Goal: Task Accomplishment & Management: Use online tool/utility

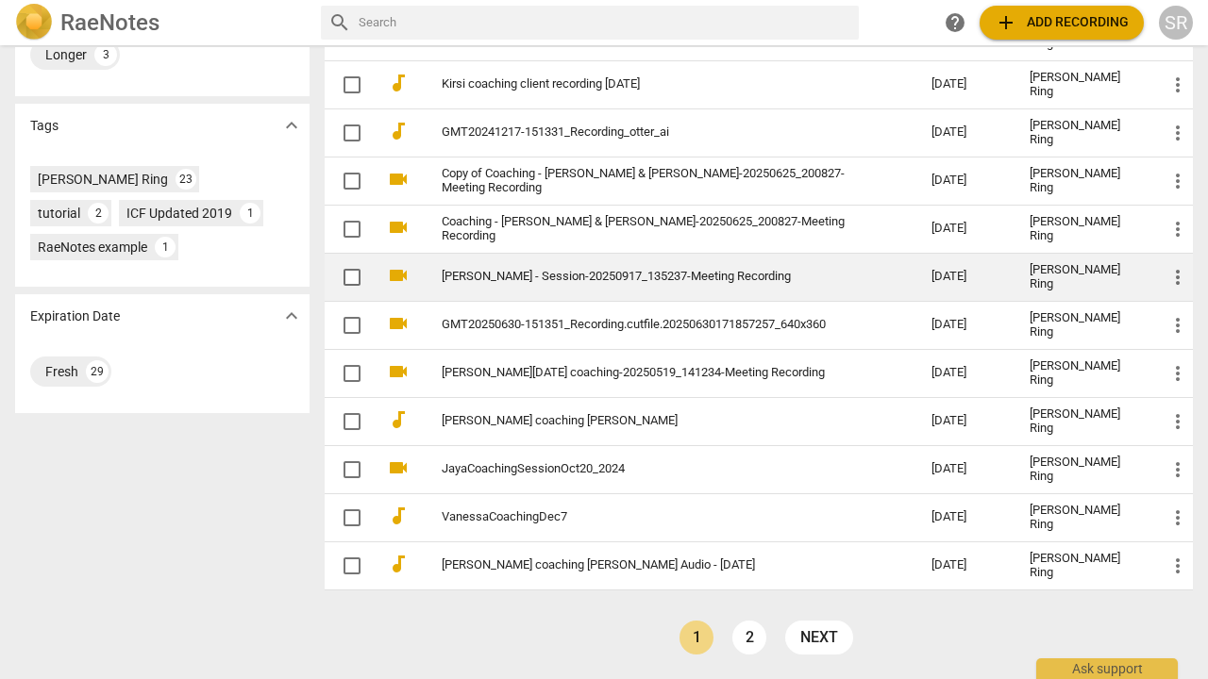
scroll to position [613, 0]
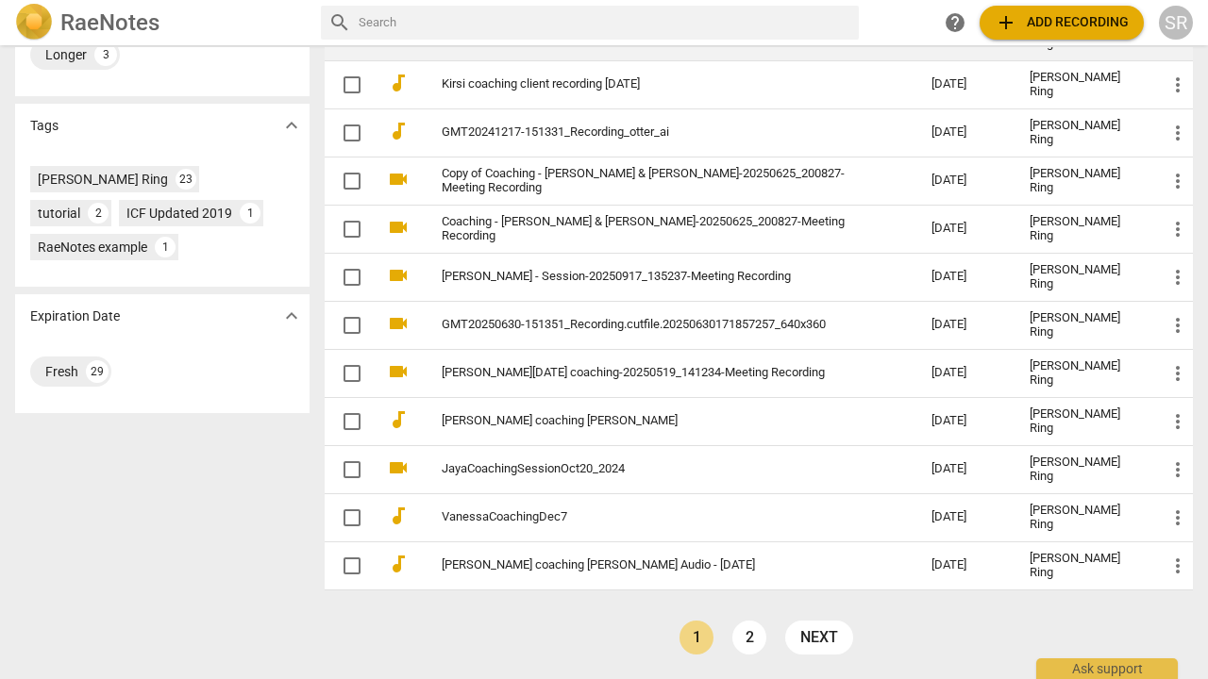
click at [808, 641] on link "next" at bounding box center [819, 638] width 68 height 34
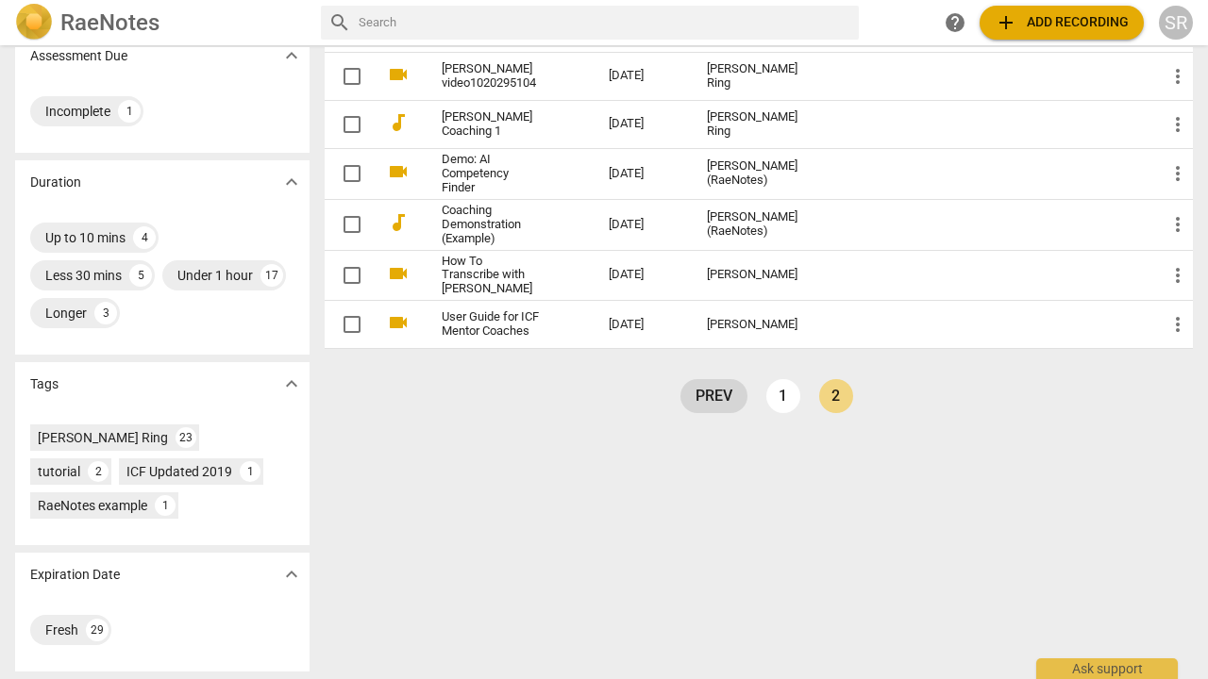
scroll to position [355, 0]
click at [778, 379] on link "1" at bounding box center [783, 396] width 34 height 34
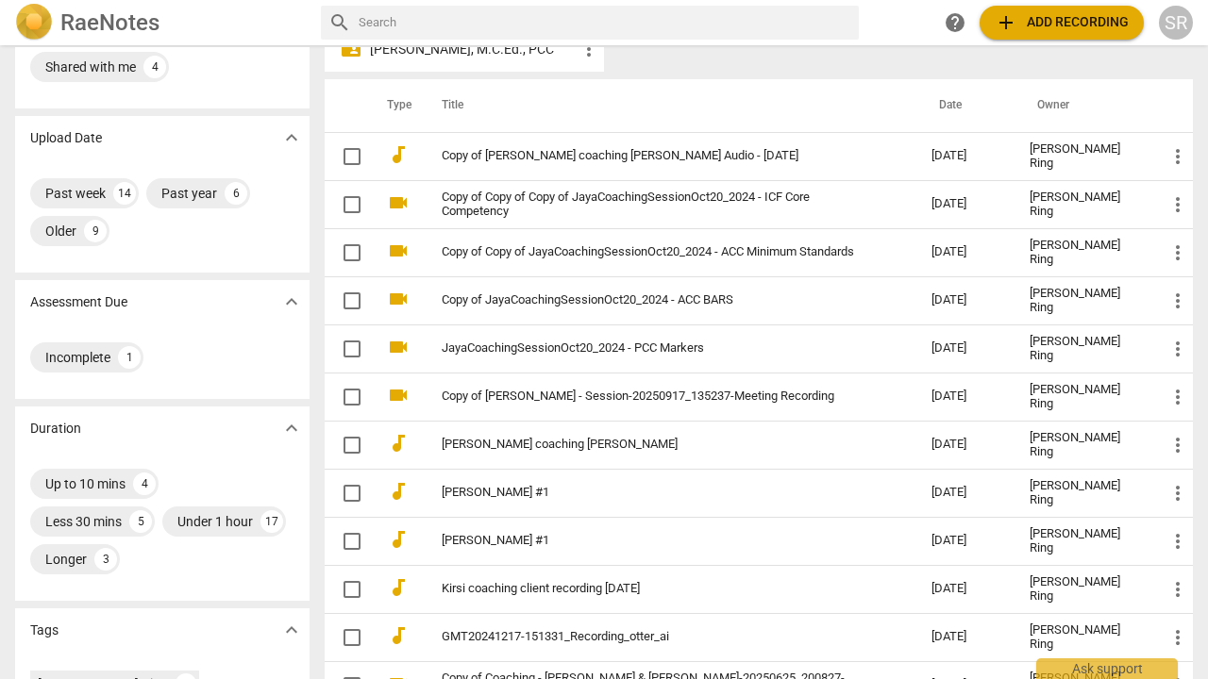
scroll to position [107, 0]
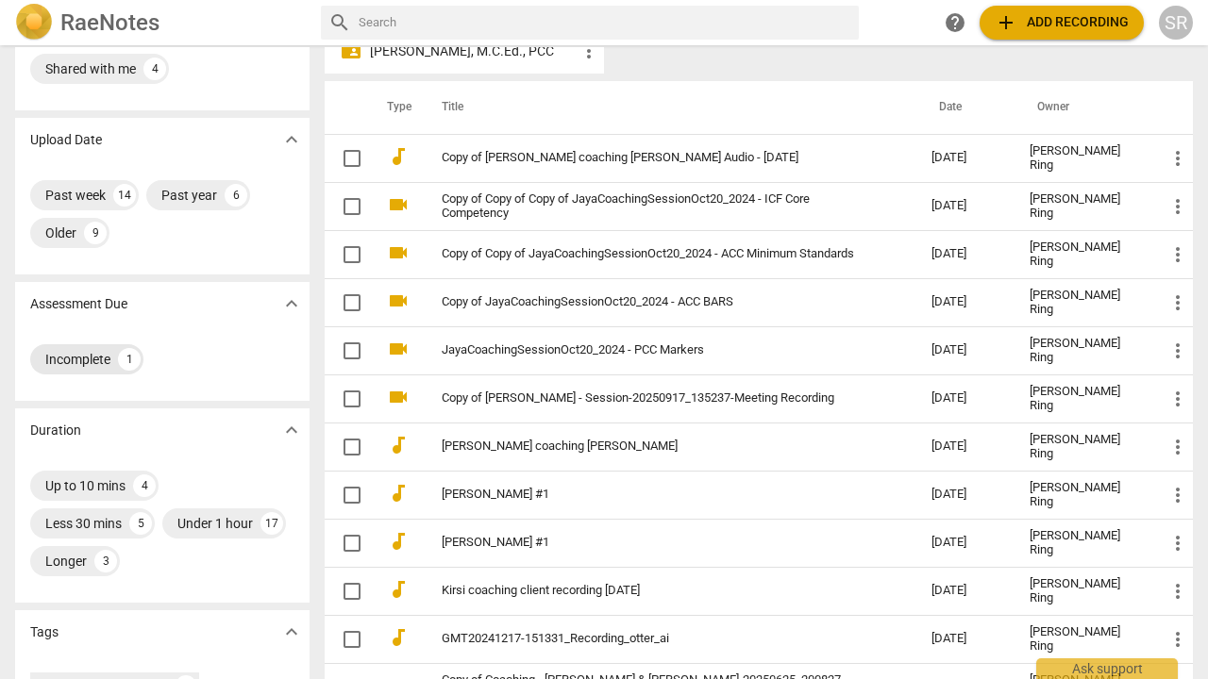
click at [132, 360] on div "1" at bounding box center [129, 359] width 23 height 23
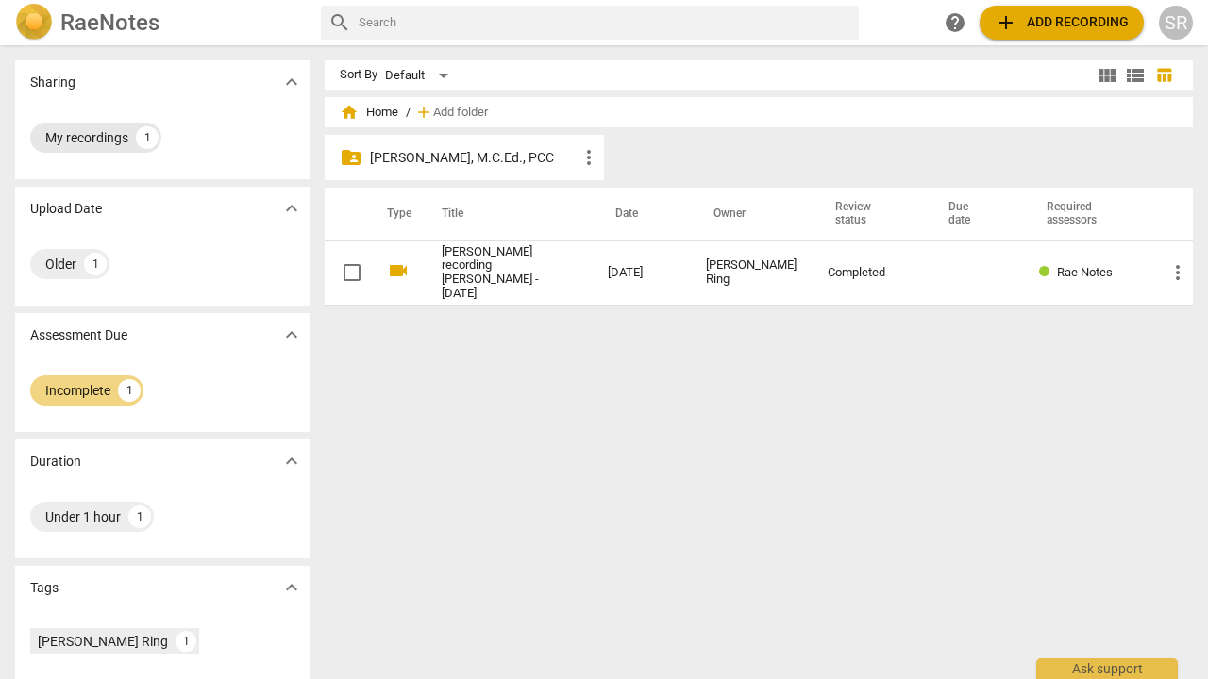
click at [129, 139] on div "My recordings 1" at bounding box center [95, 138] width 131 height 30
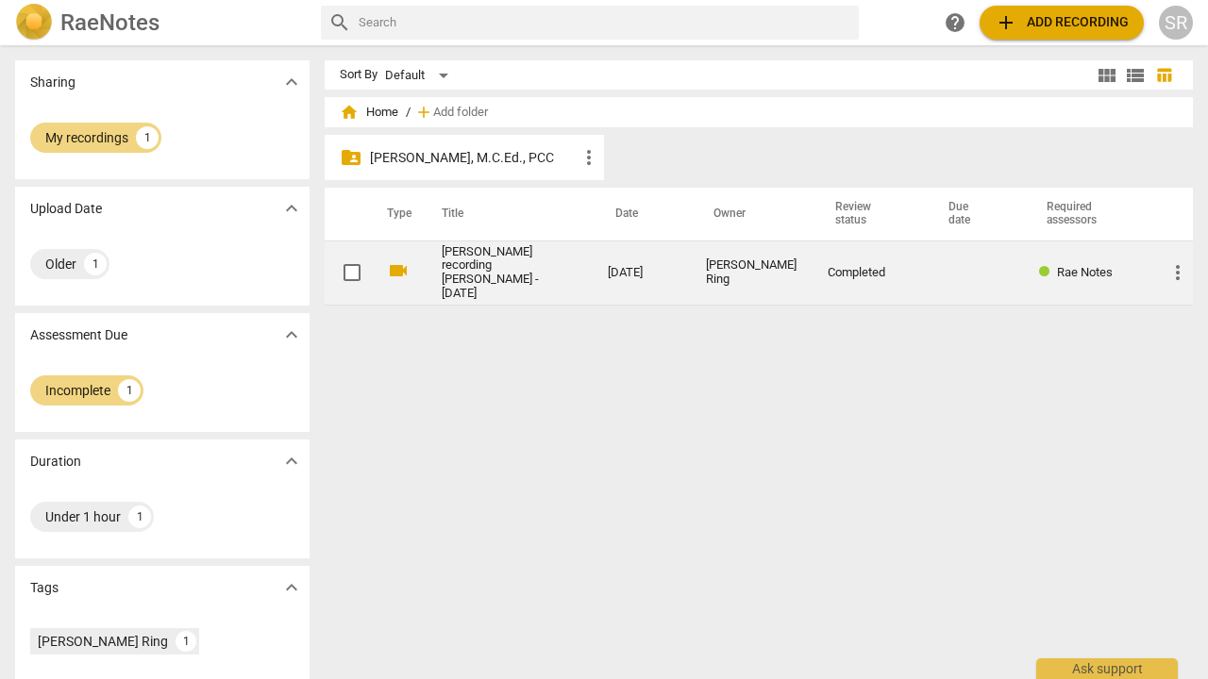
click at [499, 259] on link "[PERSON_NAME] recording [PERSON_NAME] - [DATE]" at bounding box center [491, 273] width 98 height 57
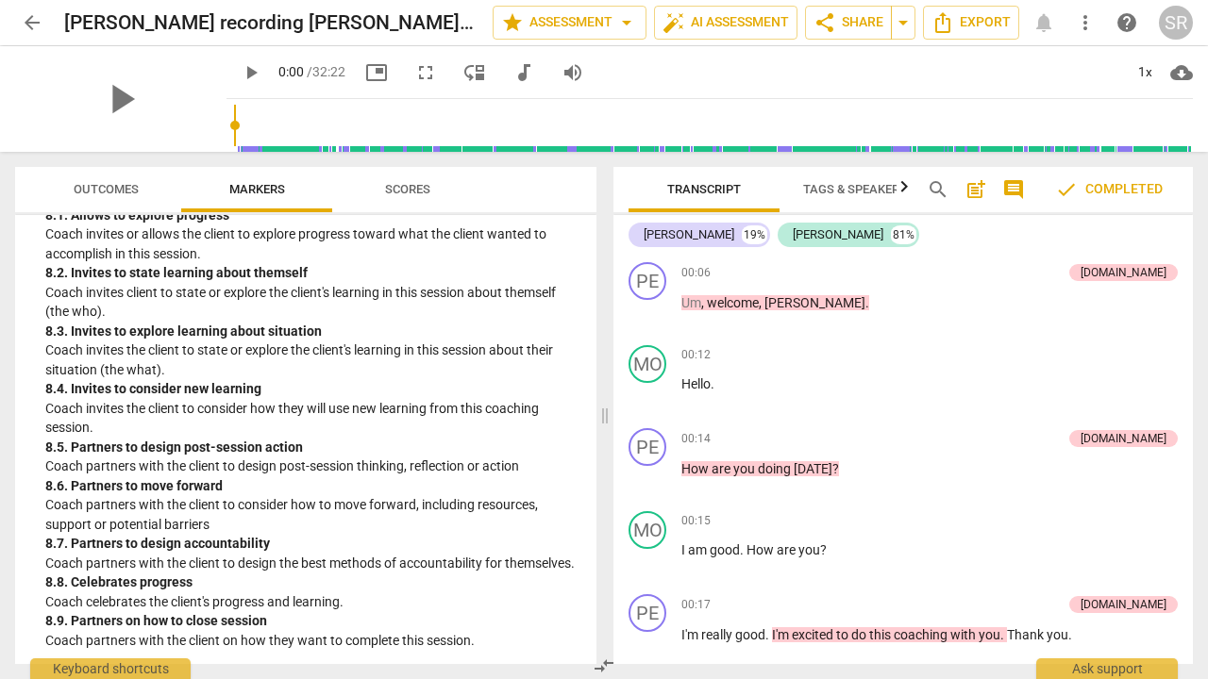
scroll to position [2182, 0]
click at [421, 190] on span "Scores" at bounding box center [407, 189] width 45 height 14
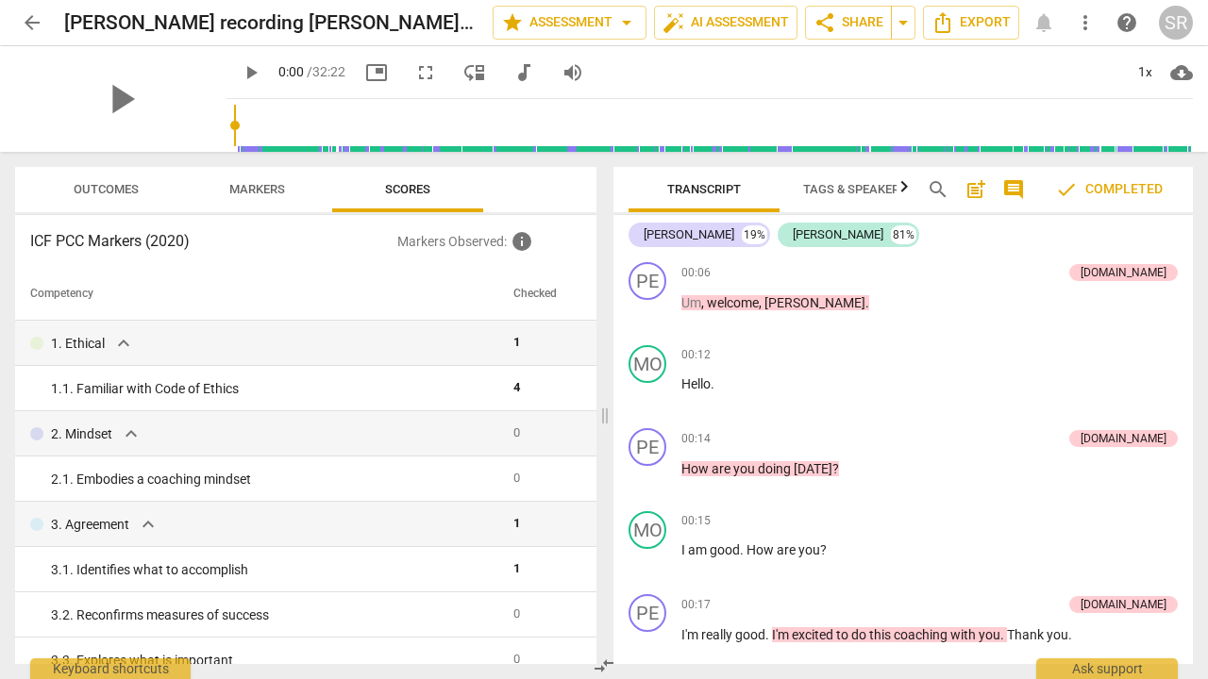
click at [95, 192] on span "Outcomes" at bounding box center [106, 189] width 65 height 14
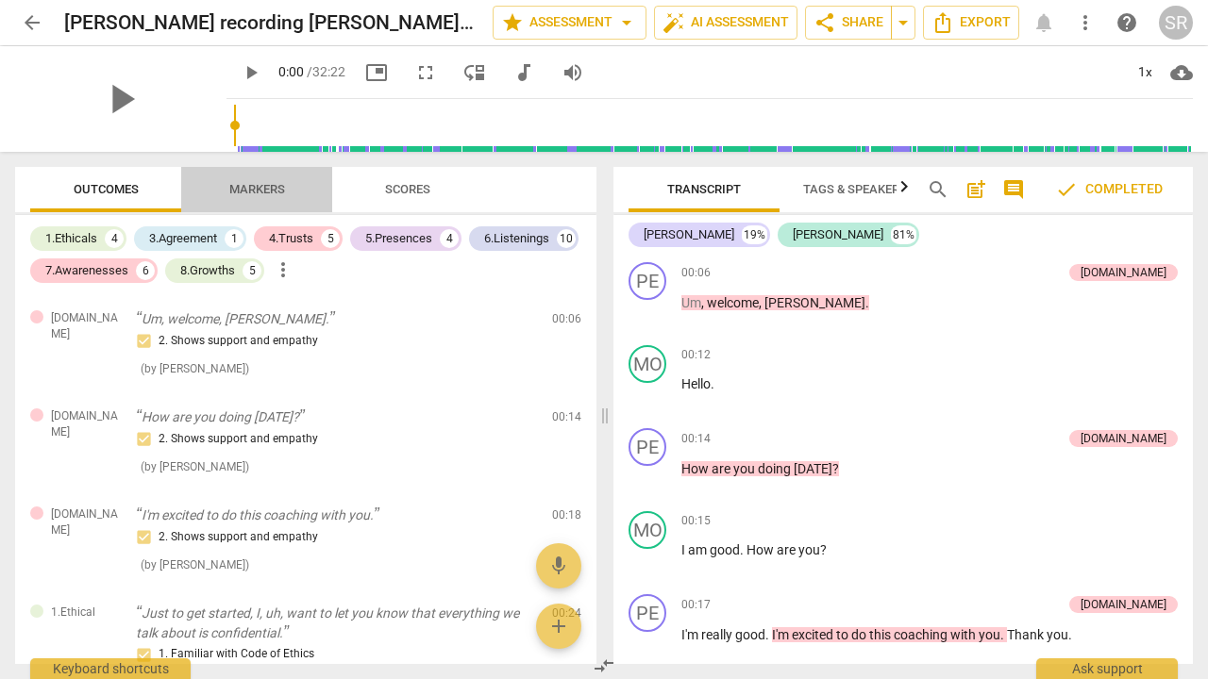
click at [260, 191] on span "Markers" at bounding box center [257, 189] width 56 height 14
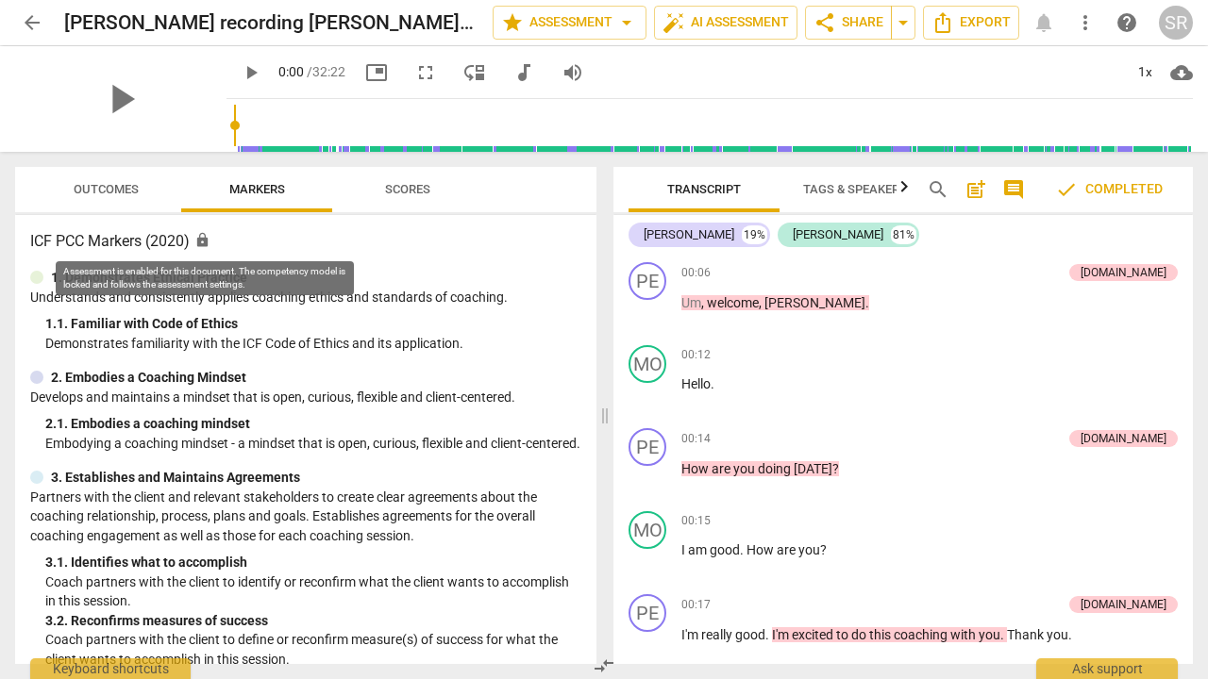
click at [207, 241] on span "lock" at bounding box center [202, 240] width 16 height 16
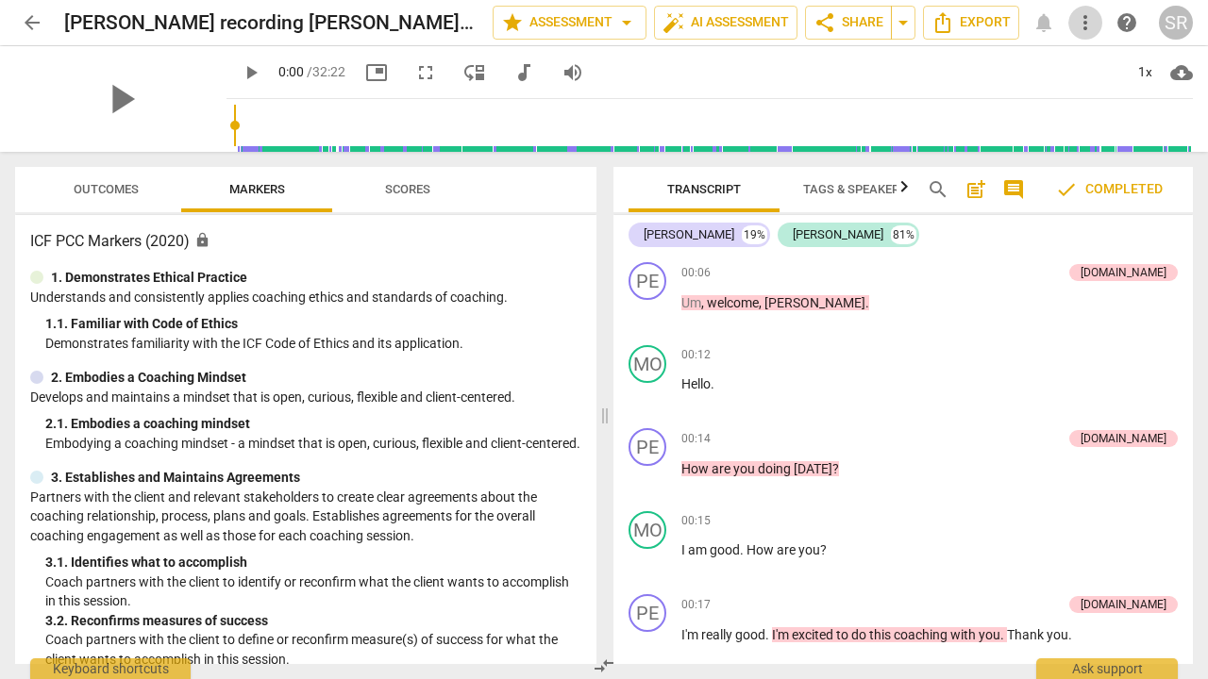
click at [1091, 23] on span "more_vert" at bounding box center [1085, 22] width 23 height 23
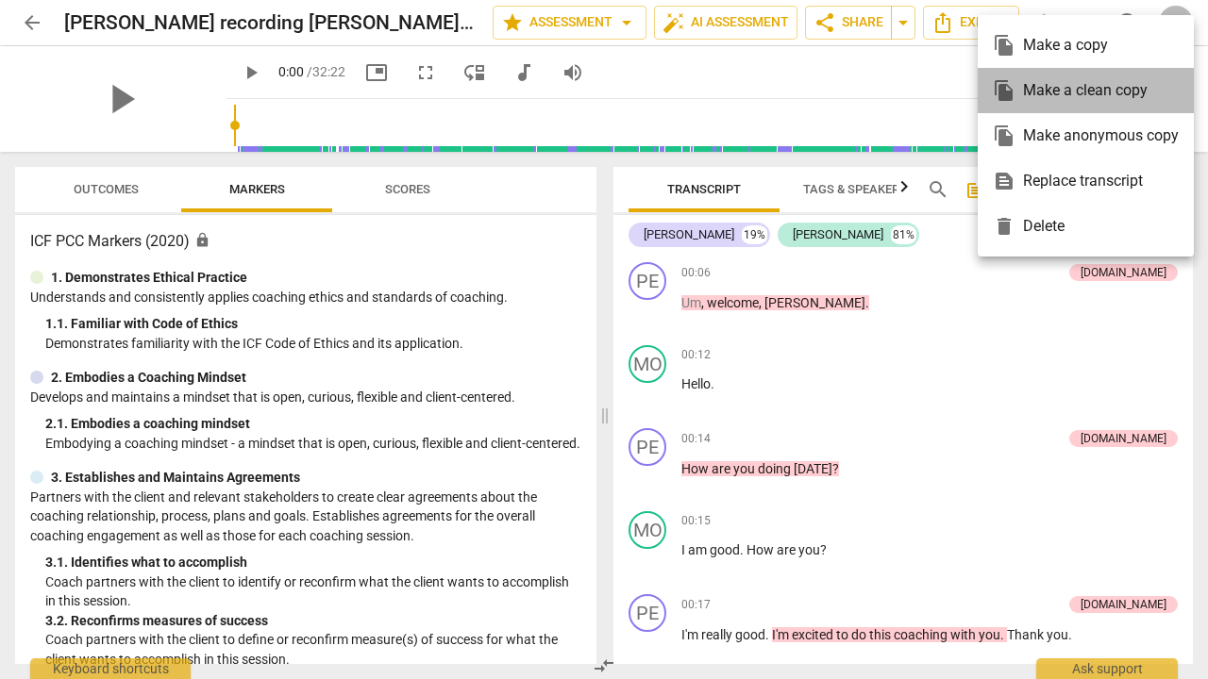
click at [1076, 84] on div "file_copy Make a clean copy" at bounding box center [1086, 90] width 186 height 45
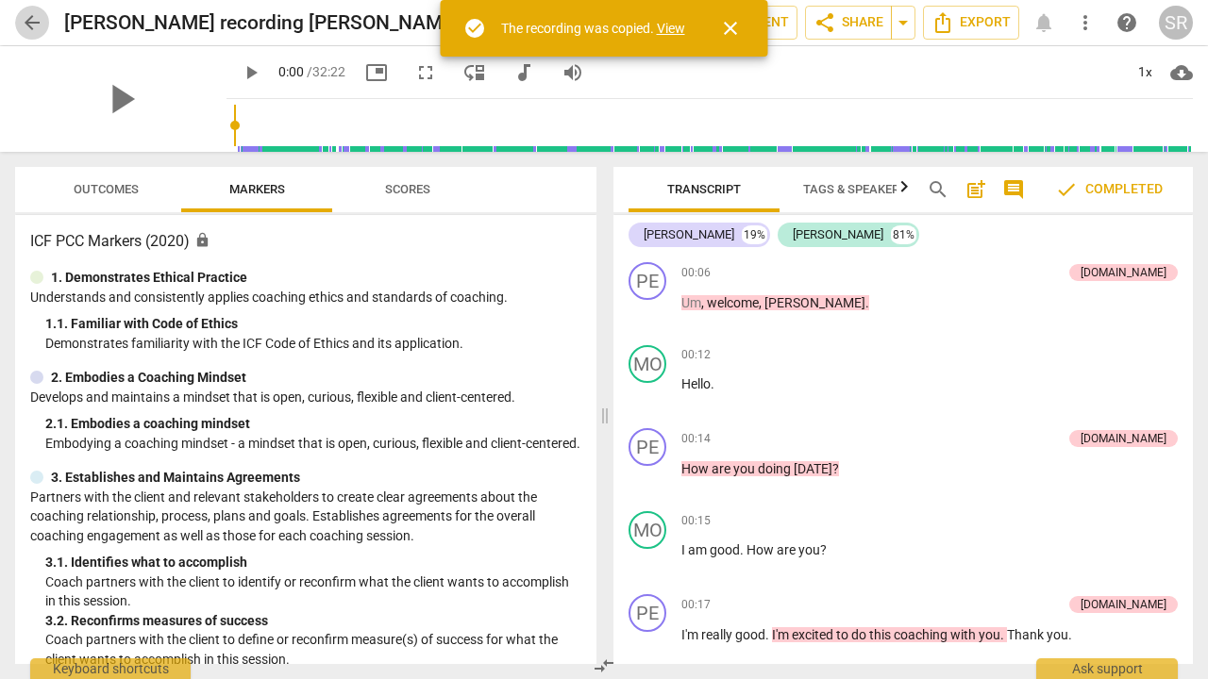
click at [29, 17] on span "arrow_back" at bounding box center [32, 22] width 23 height 23
